Goal: Information Seeking & Learning: Learn about a topic

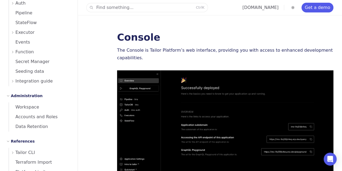
scroll to position [320, 0]
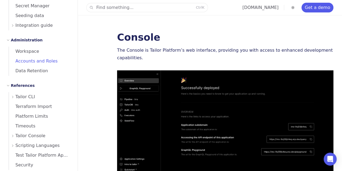
click at [34, 58] on span "Accounts and Roles" at bounding box center [33, 60] width 49 height 5
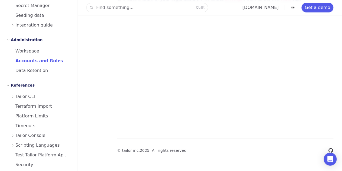
scroll to position [915, 0]
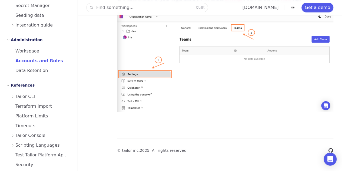
click at [27, 132] on span "Tailor Console" at bounding box center [30, 136] width 30 height 8
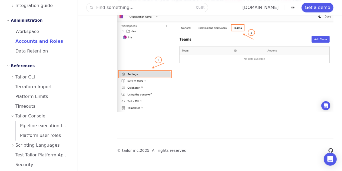
click at [27, 141] on span "Scripting Languages" at bounding box center [37, 145] width 44 height 8
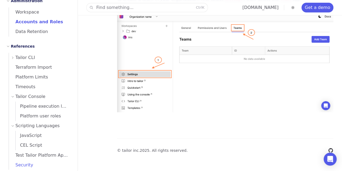
click at [29, 162] on span "Security" at bounding box center [21, 164] width 24 height 5
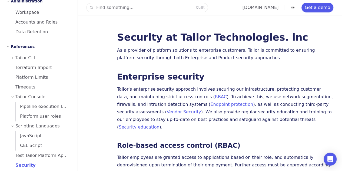
scroll to position [14, 0]
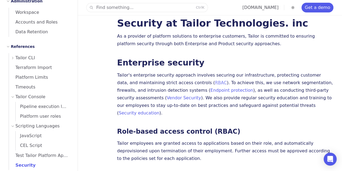
click at [215, 82] on link "RBAC" at bounding box center [221, 82] width 12 height 5
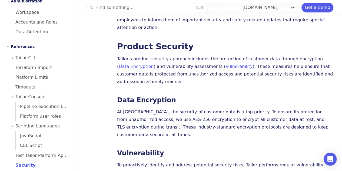
scroll to position [276, 0]
